Goal: Task Accomplishment & Management: Manage account settings

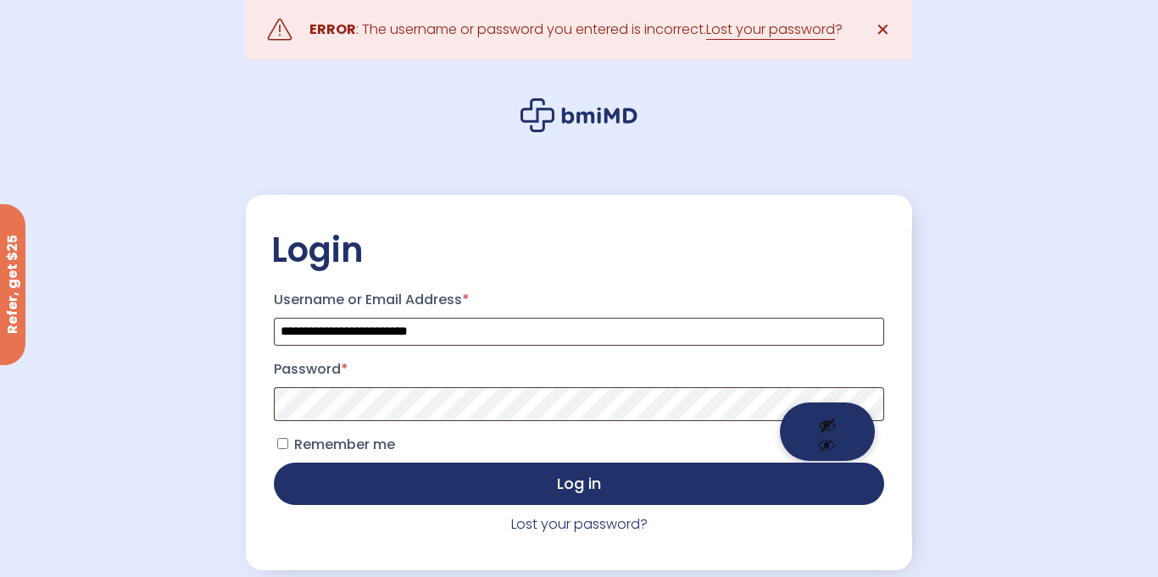
click at [847, 414] on button "Show password" at bounding box center [827, 432] width 95 height 58
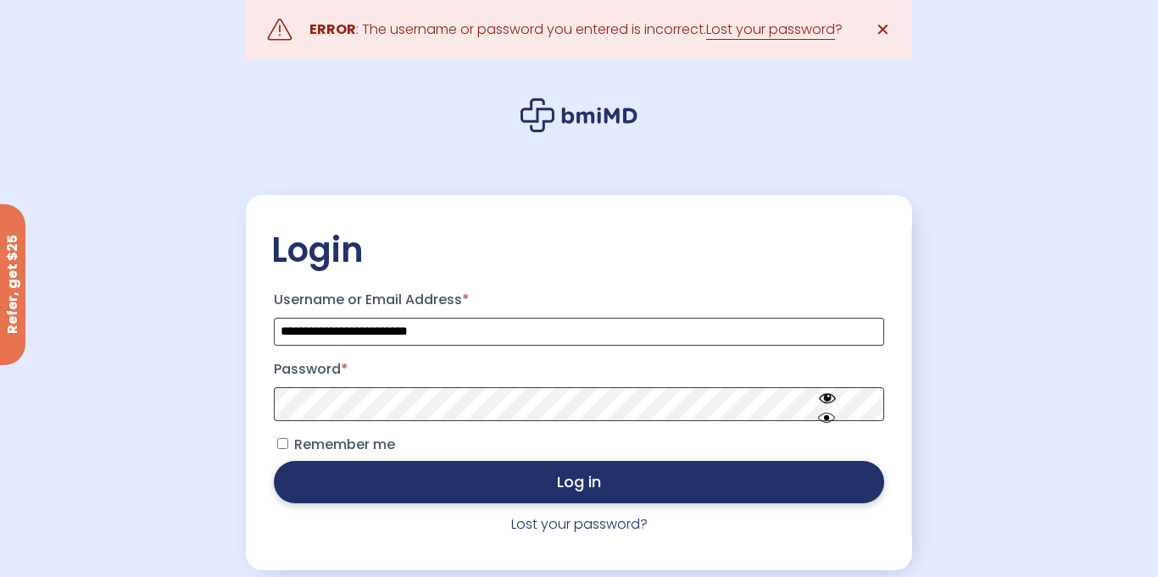
click at [400, 492] on button "Log in" at bounding box center [579, 482] width 610 height 42
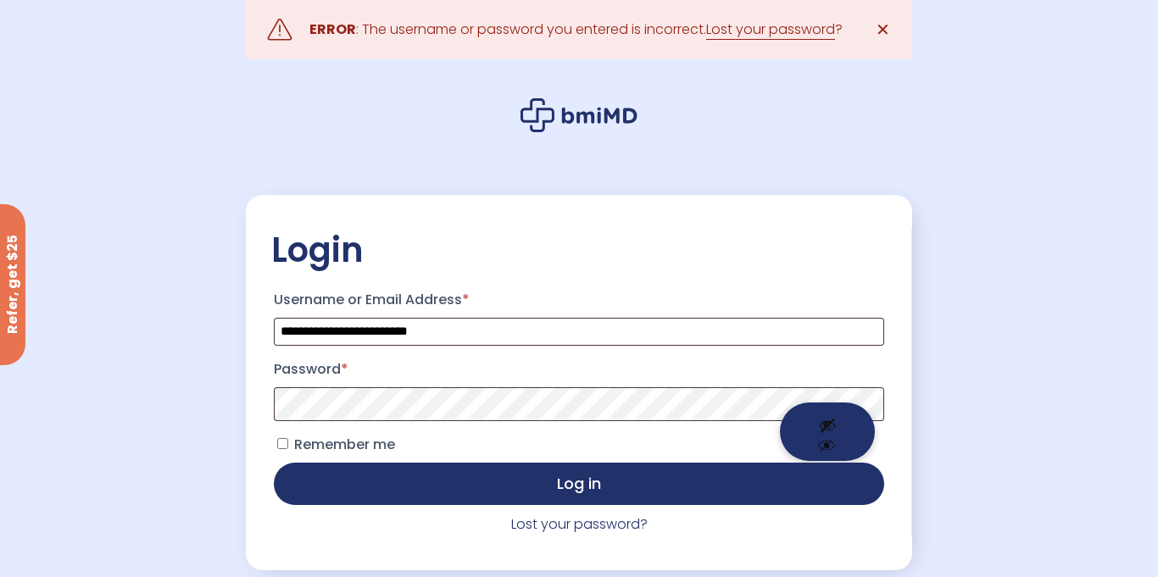
click at [840, 421] on button "Show password" at bounding box center [827, 432] width 95 height 58
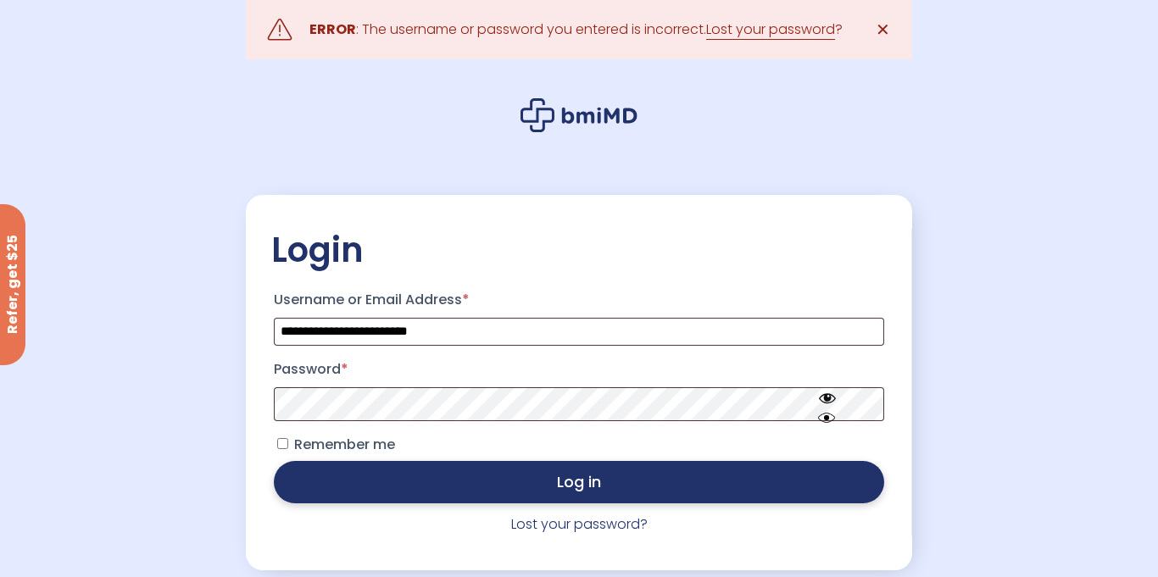
click at [510, 494] on button "Log in" at bounding box center [579, 482] width 610 height 42
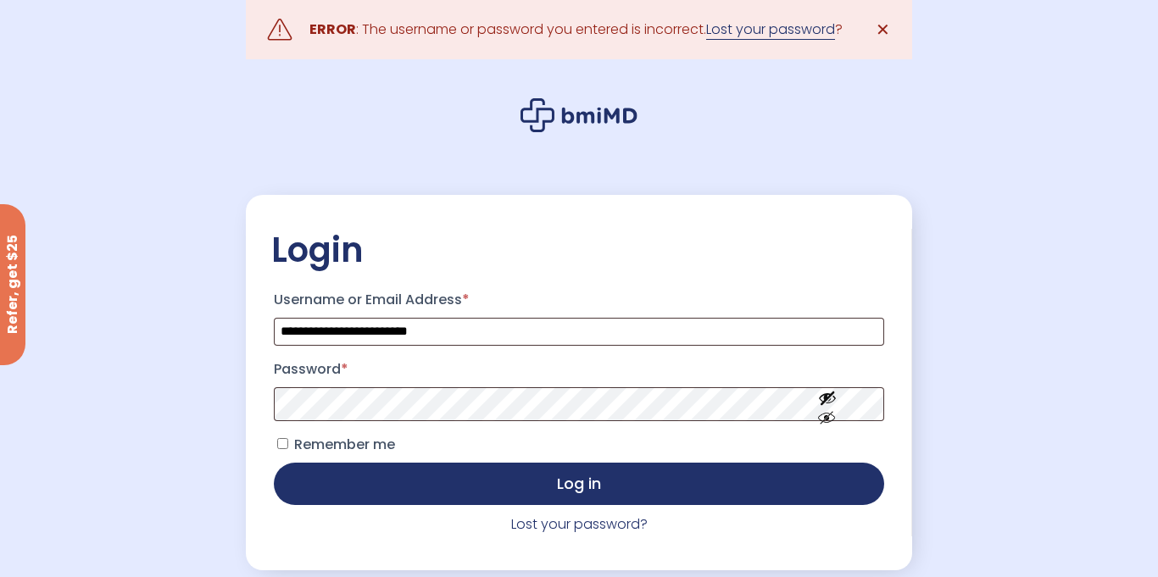
click at [794, 36] on link "Lost your password" at bounding box center [770, 29] width 129 height 20
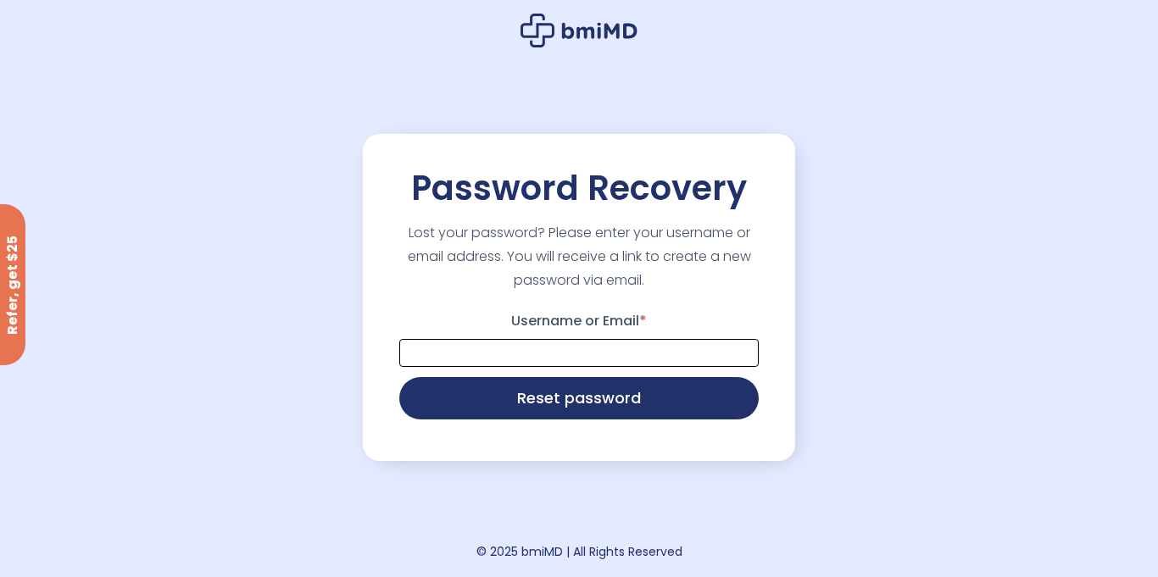
click at [612, 340] on input "Username or Email *" at bounding box center [578, 353] width 359 height 28
type input "**********"
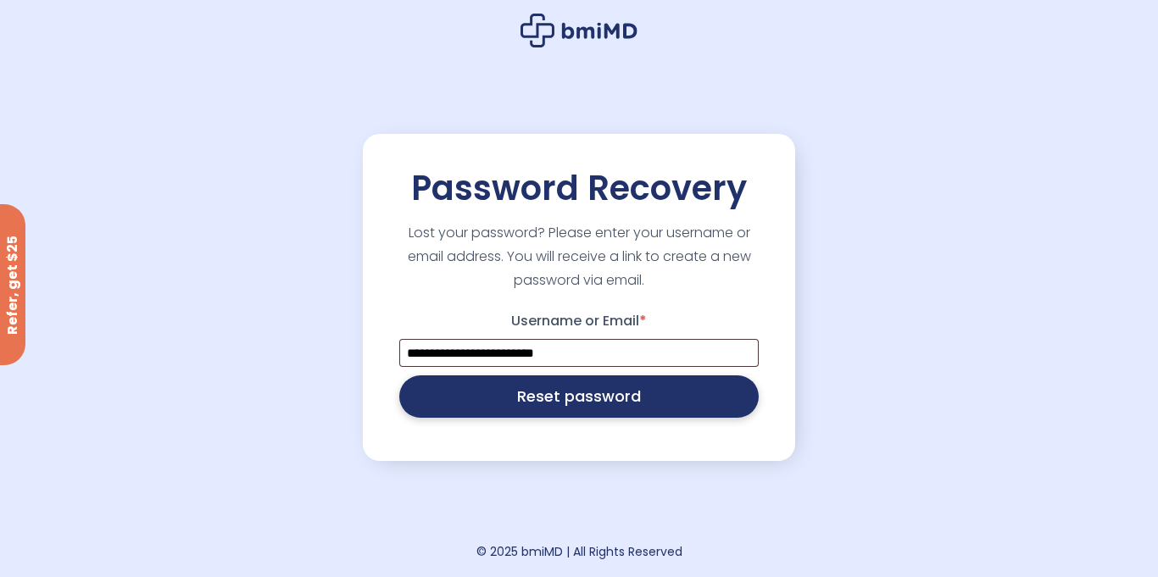
click at [697, 408] on button "Reset password" at bounding box center [578, 396] width 359 height 42
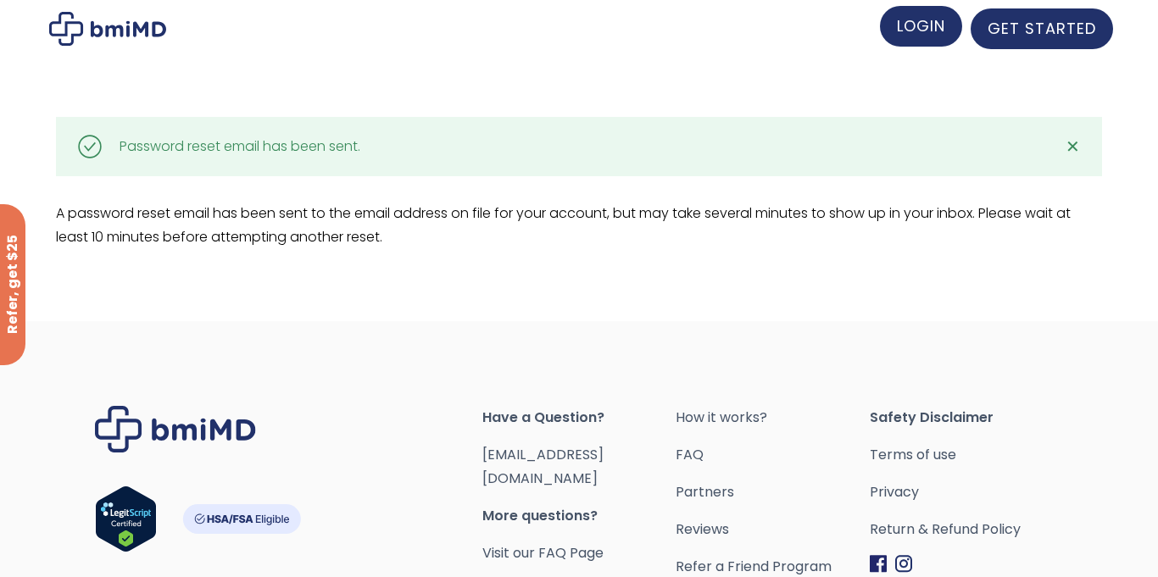
click at [914, 42] on link "LOGIN" at bounding box center [921, 26] width 82 height 41
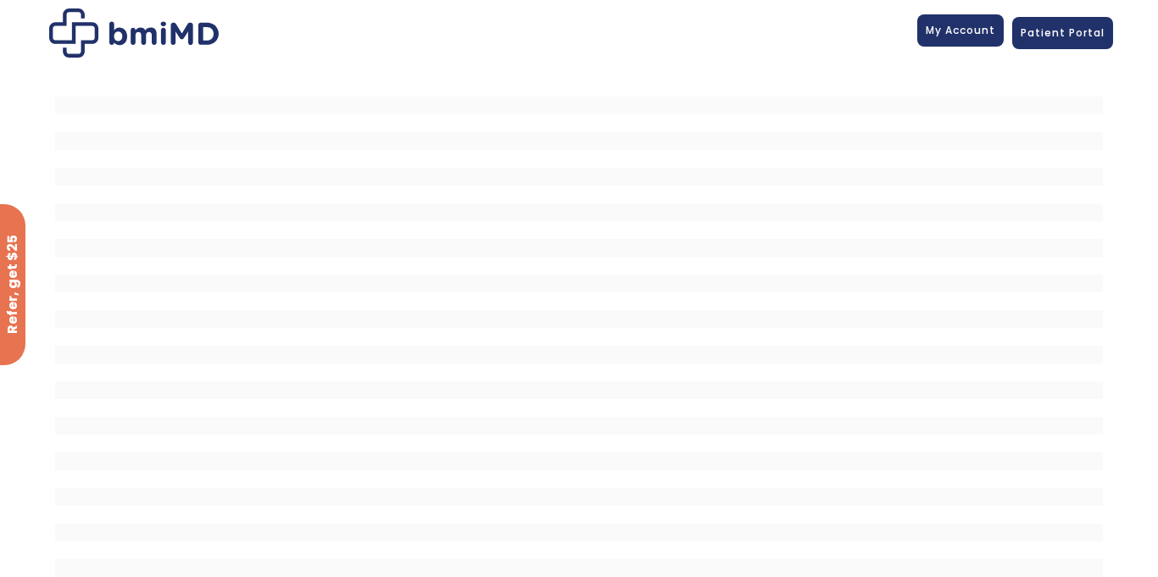
click at [972, 36] on span "My Account" at bounding box center [959, 30] width 69 height 14
